Goal: Navigation & Orientation: Find specific page/section

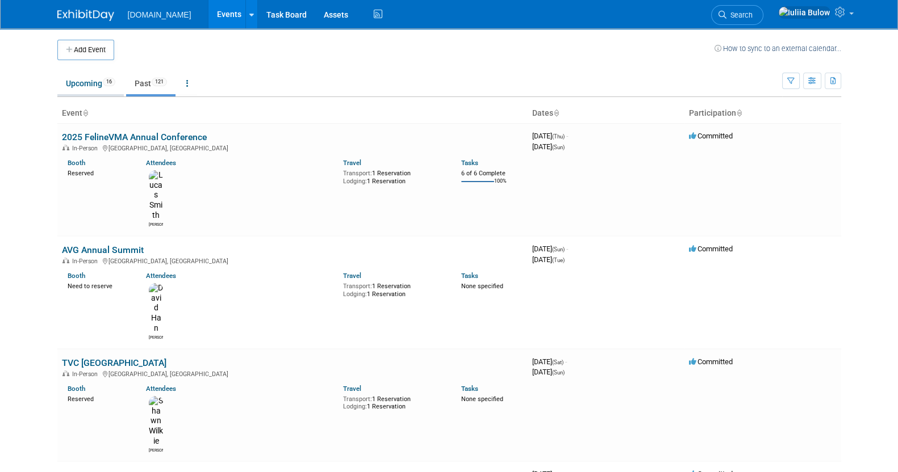
click at [76, 83] on link "Upcoming 16" at bounding box center [90, 84] width 66 height 22
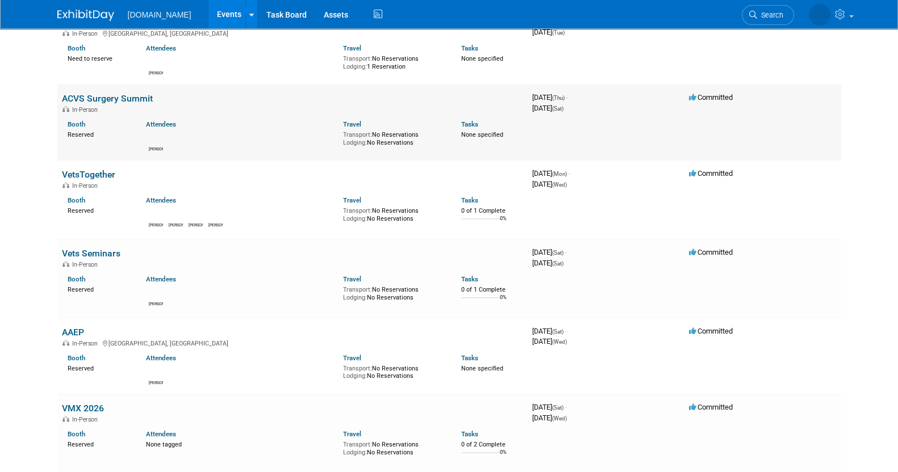
scroll to position [213, 0]
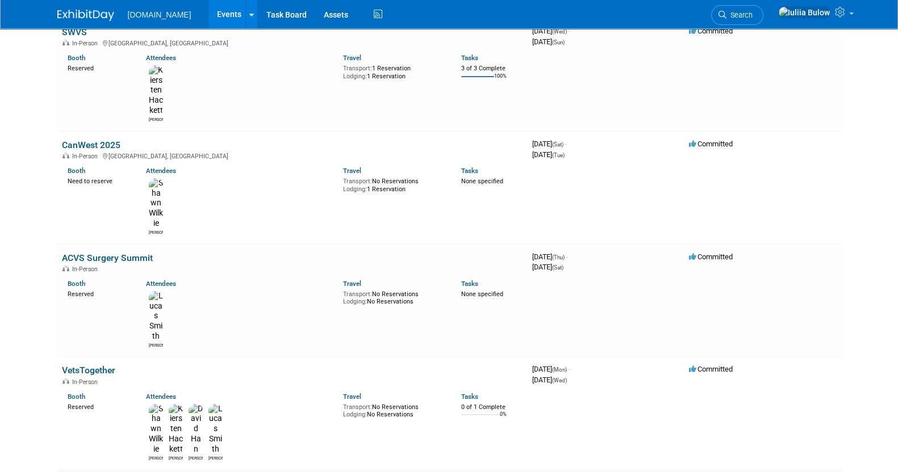
scroll to position [70, 0]
